Goal: Task Accomplishment & Management: Manage account settings

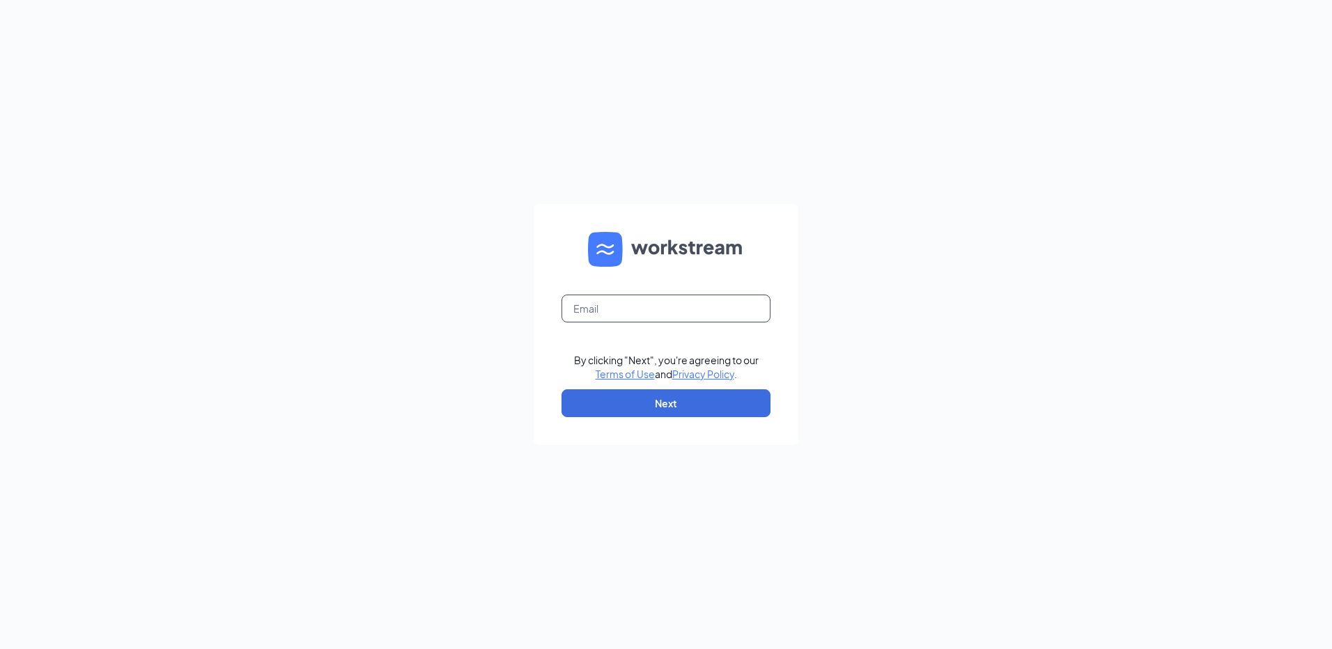
click at [642, 311] on input "text" at bounding box center [666, 309] width 209 height 28
type input "rs031444@tacobell.com"
click at [679, 399] on button "Next" at bounding box center [666, 404] width 209 height 28
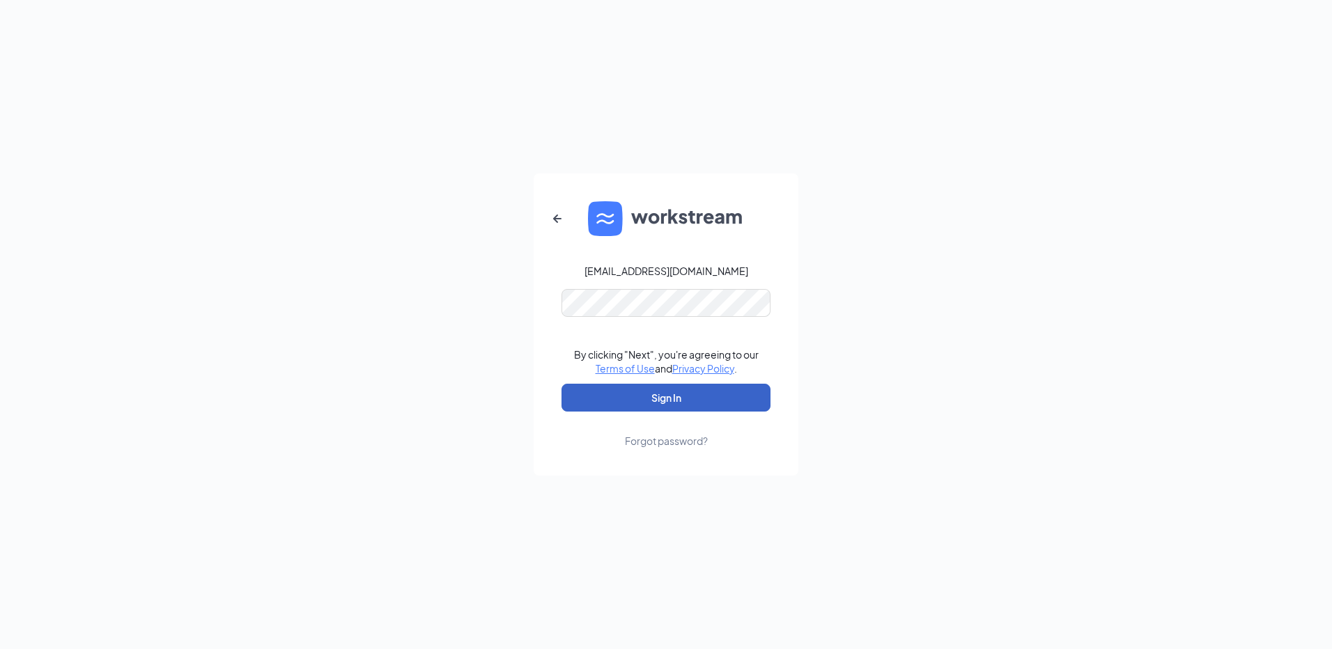
click at [672, 396] on button "Sign In" at bounding box center [666, 398] width 209 height 28
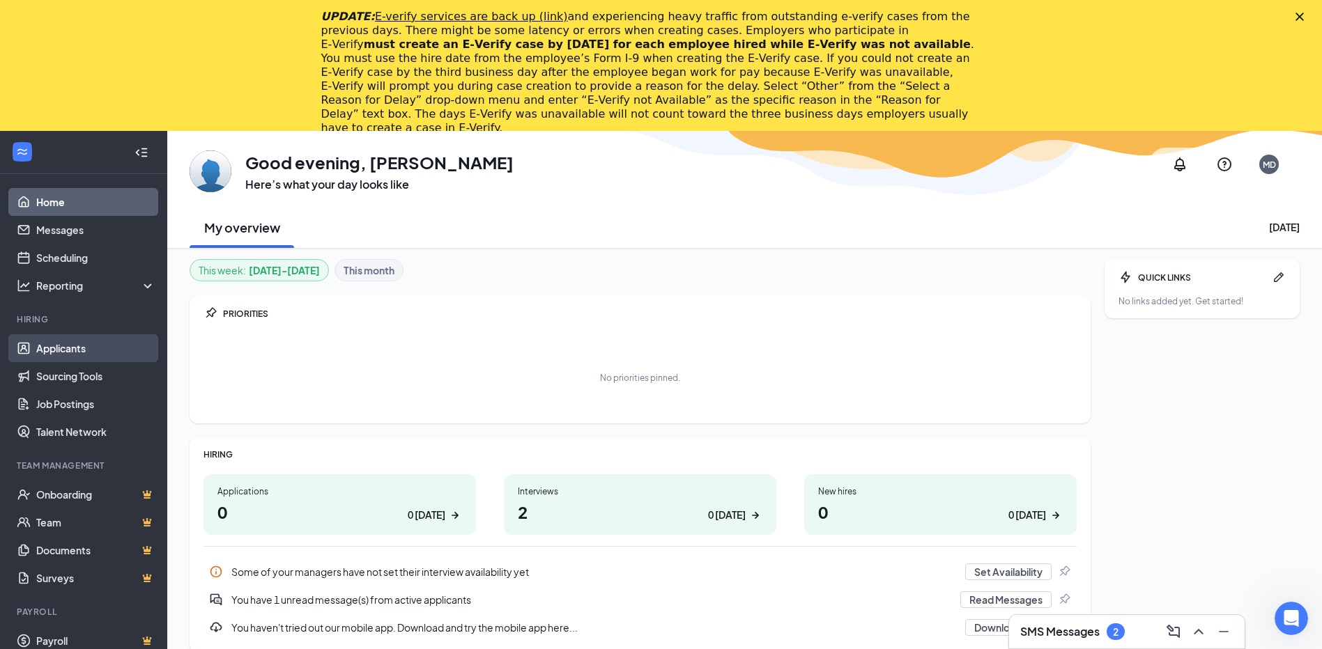
click at [92, 357] on link "Applicants" at bounding box center [95, 348] width 119 height 28
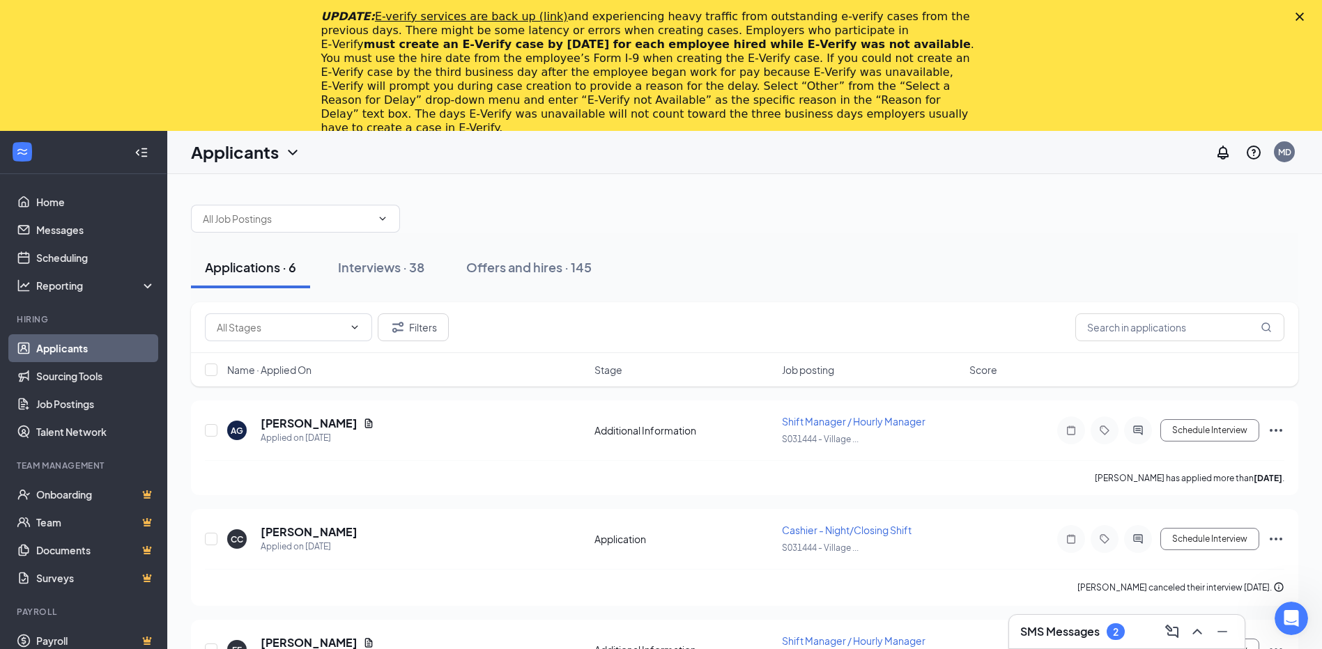
click at [1304, 13] on polygon "Close" at bounding box center [1299, 17] width 8 height 8
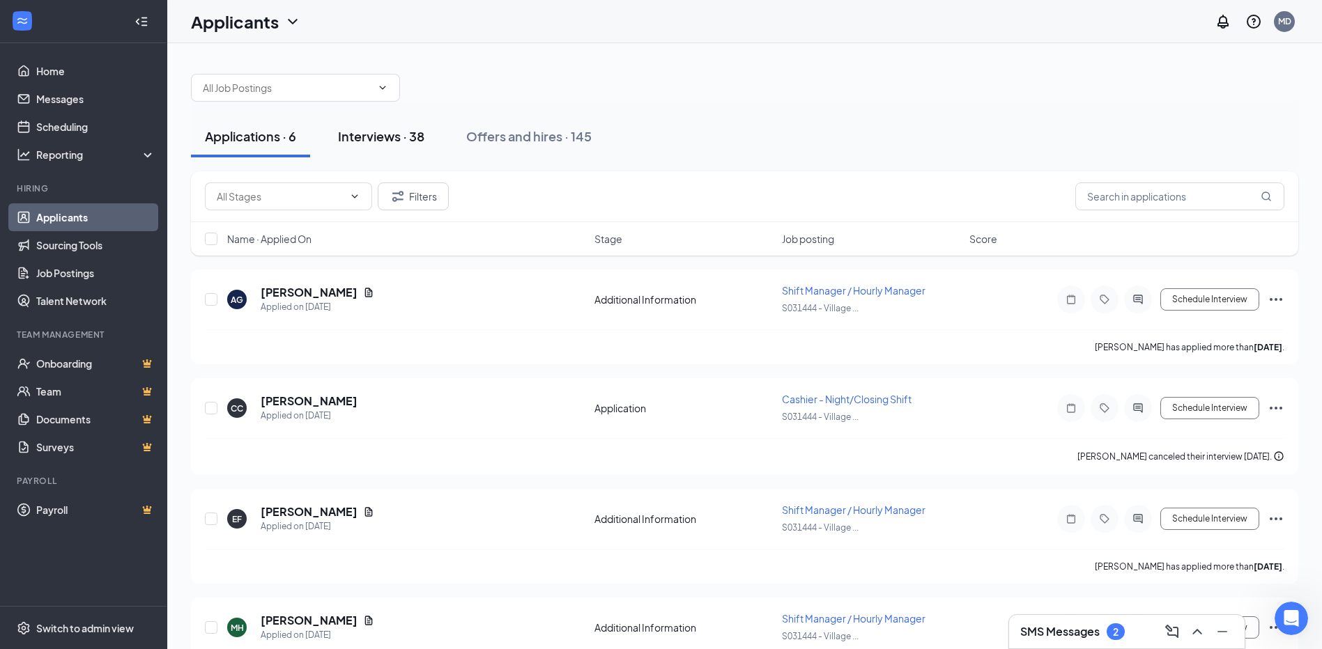
click at [370, 146] on button "Interviews · 38" at bounding box center [381, 137] width 114 height 42
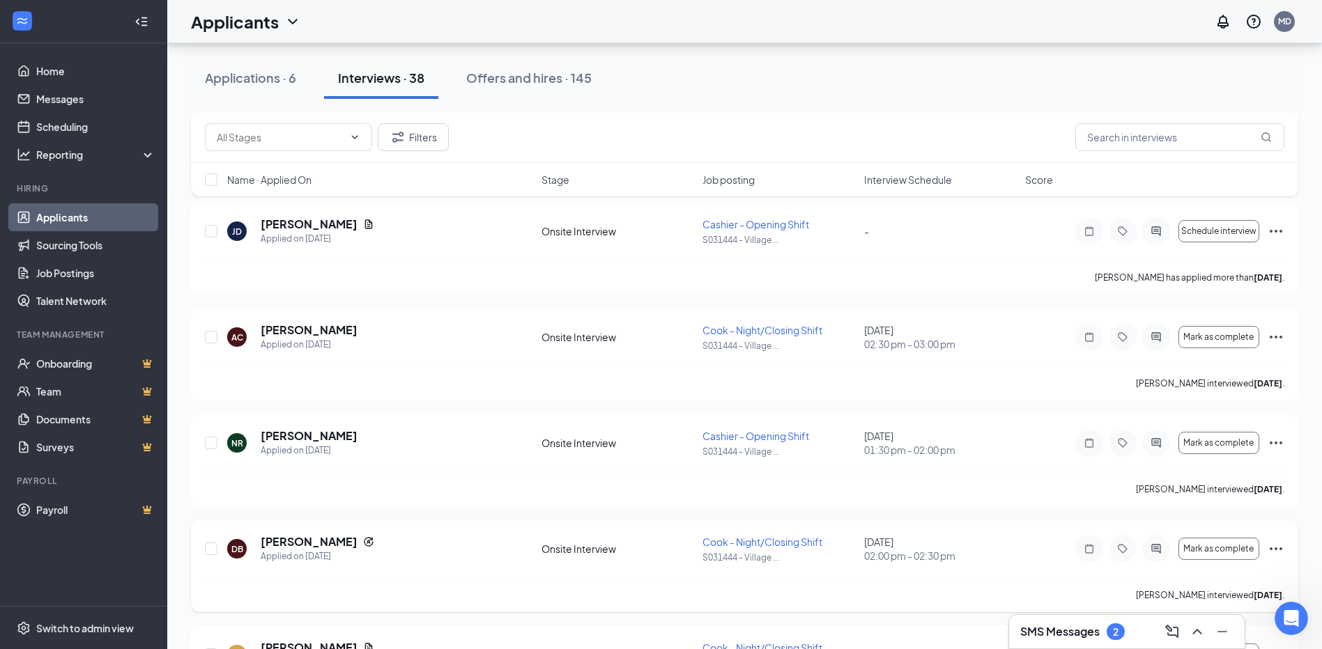
scroll to position [418, 0]
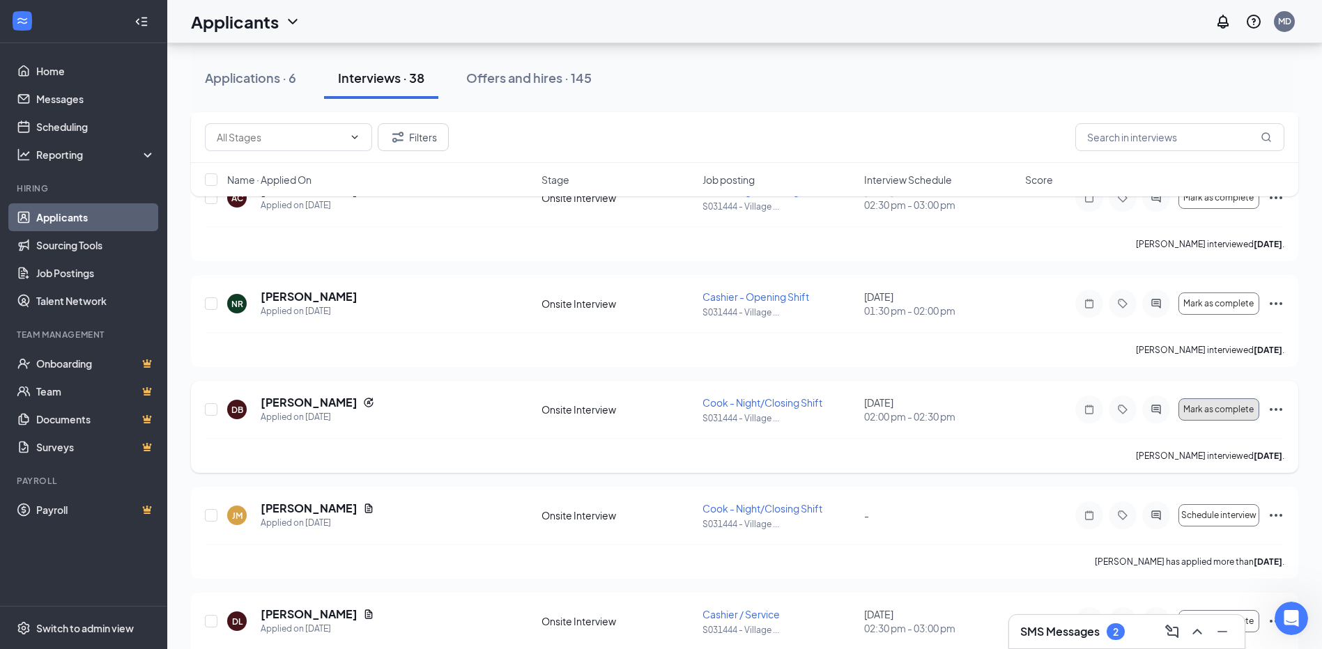
click at [1203, 410] on span "Mark as complete" at bounding box center [1218, 410] width 70 height 10
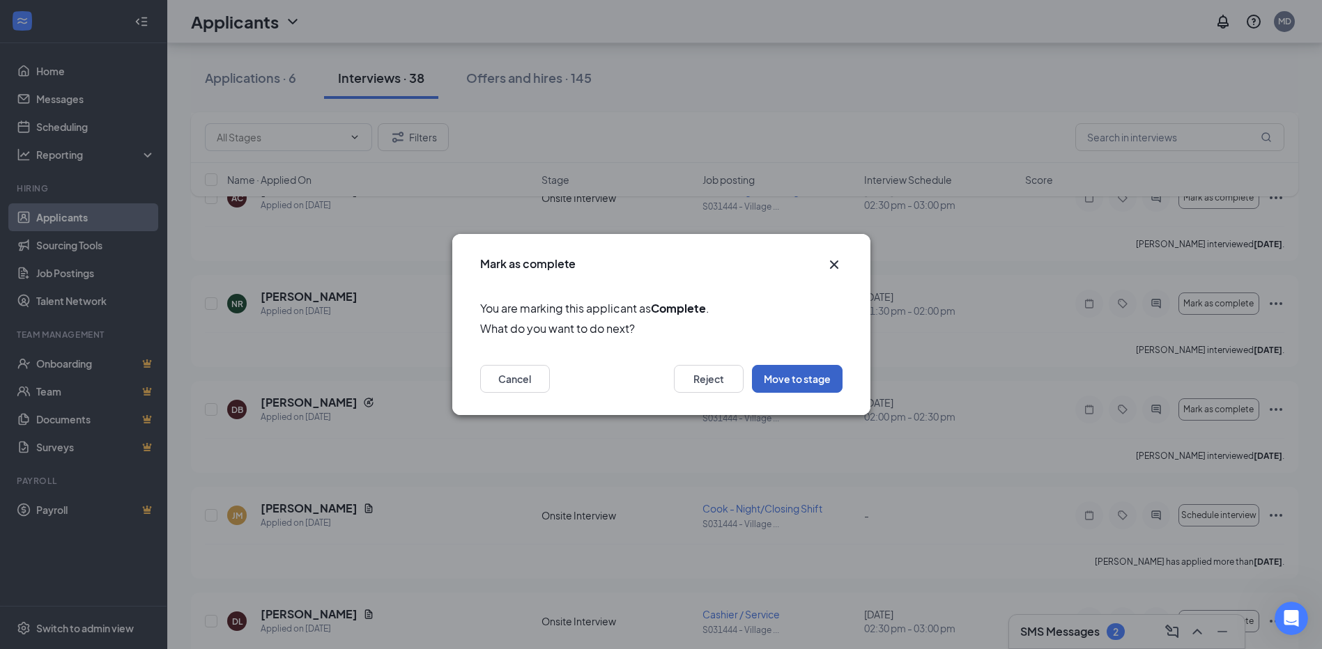
click at [813, 386] on button "Move to stage" at bounding box center [797, 379] width 91 height 28
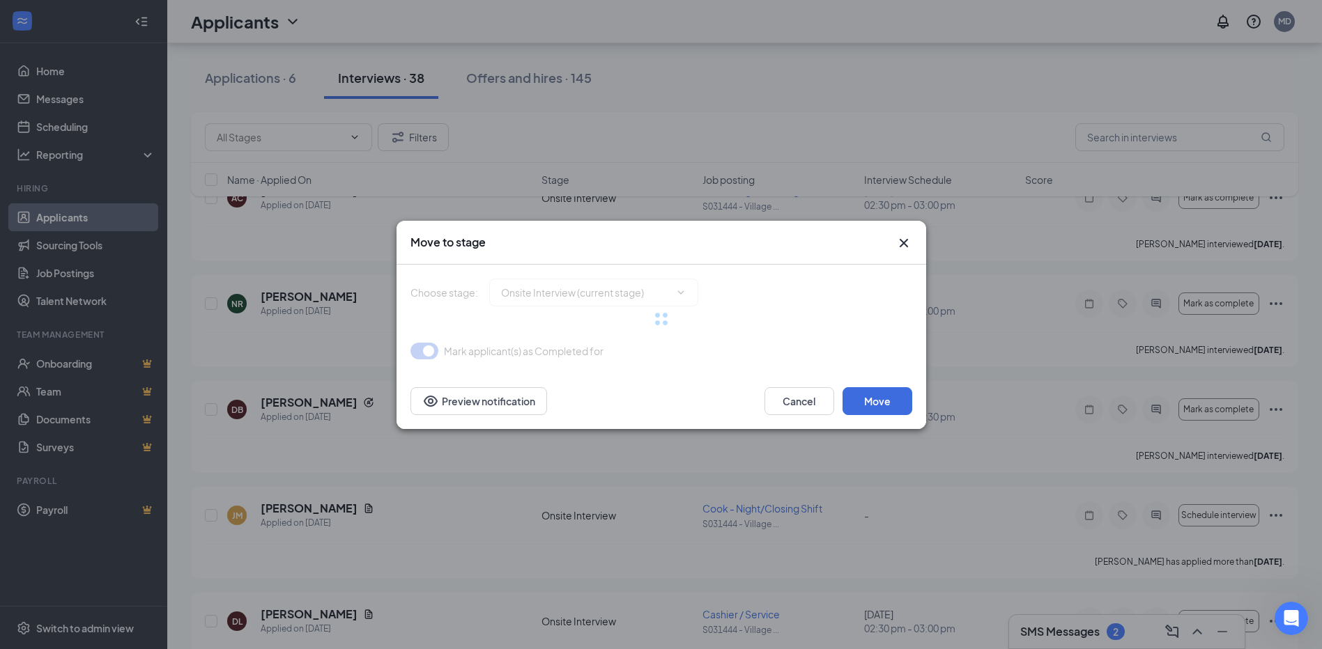
type input "Hiring Complete (final stage)"
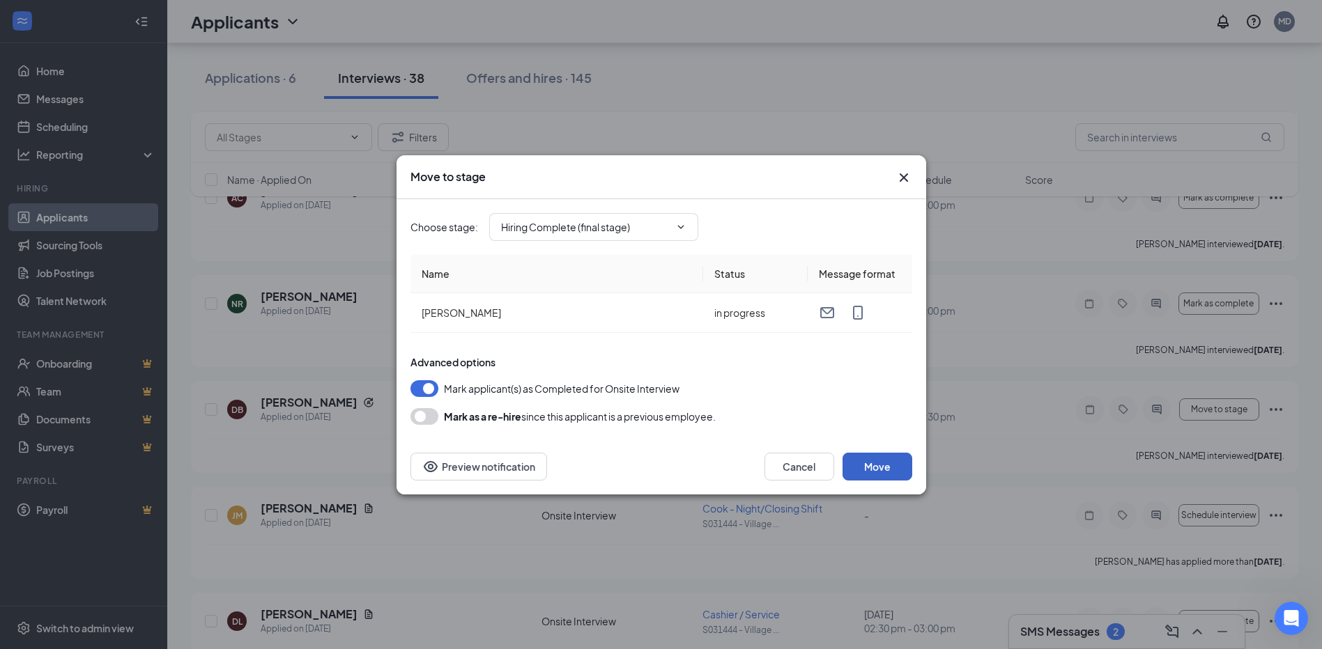
click at [861, 469] on button "Move" at bounding box center [878, 467] width 70 height 28
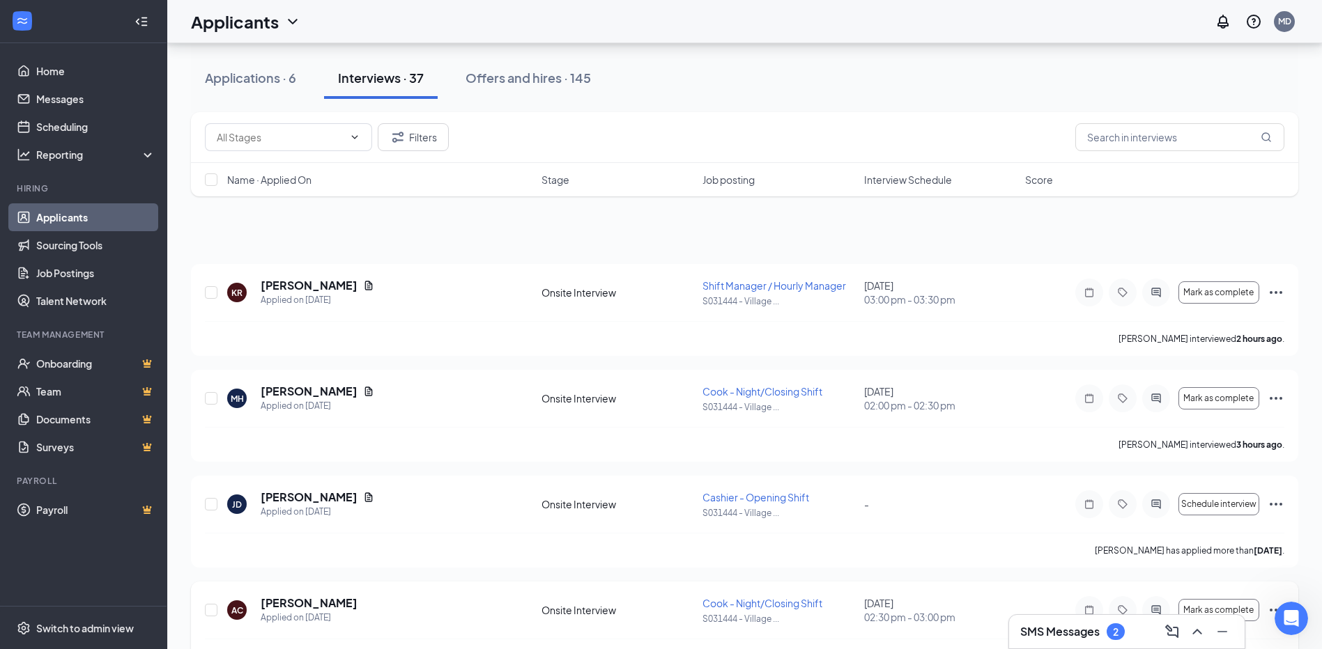
scroll to position [0, 0]
